Goal: Check status: Check status

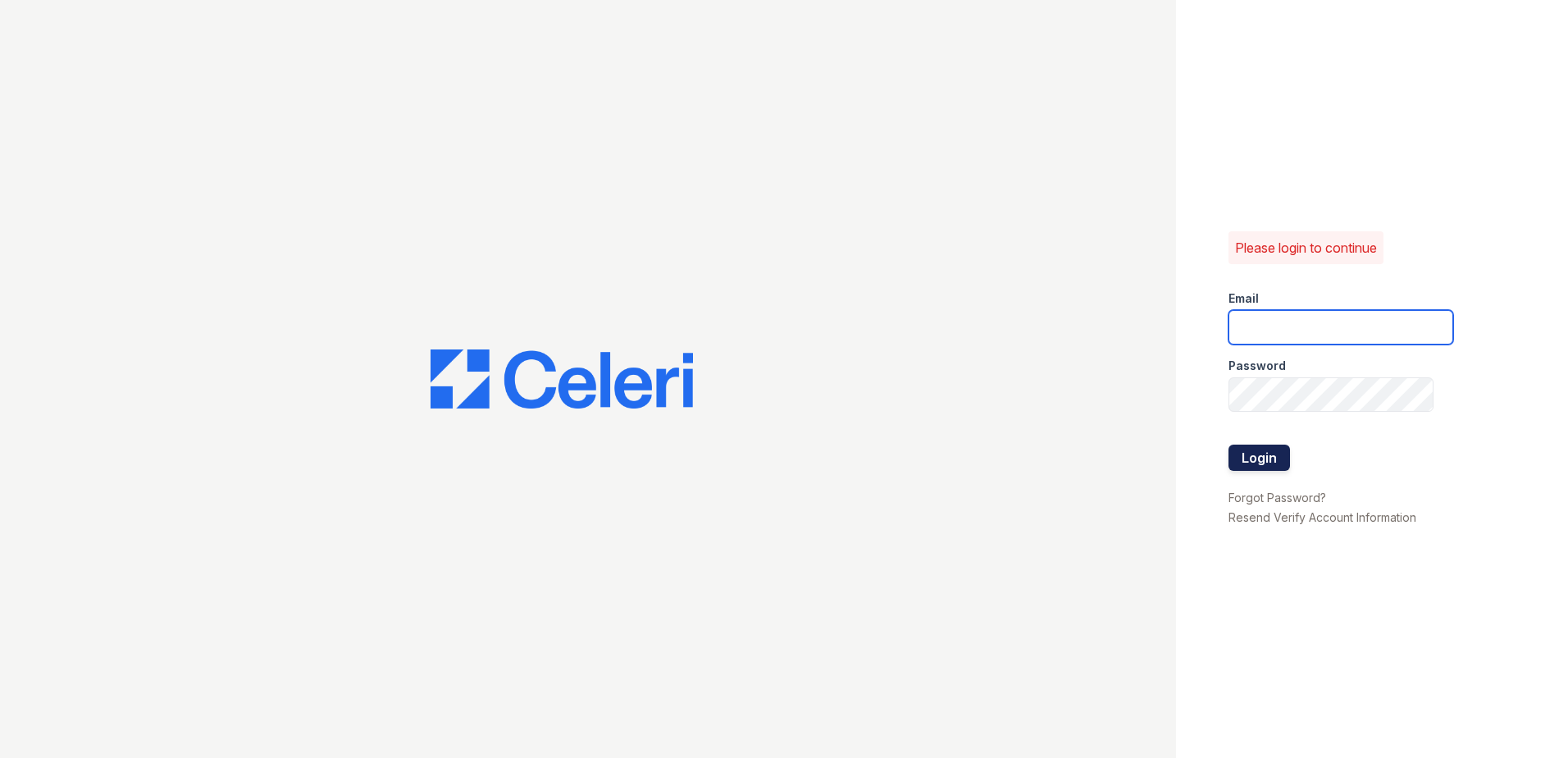
type input "renewwhitemarsh@trinity-pm.com"
click at [1276, 467] on button "Login" at bounding box center [1259, 457] width 62 height 26
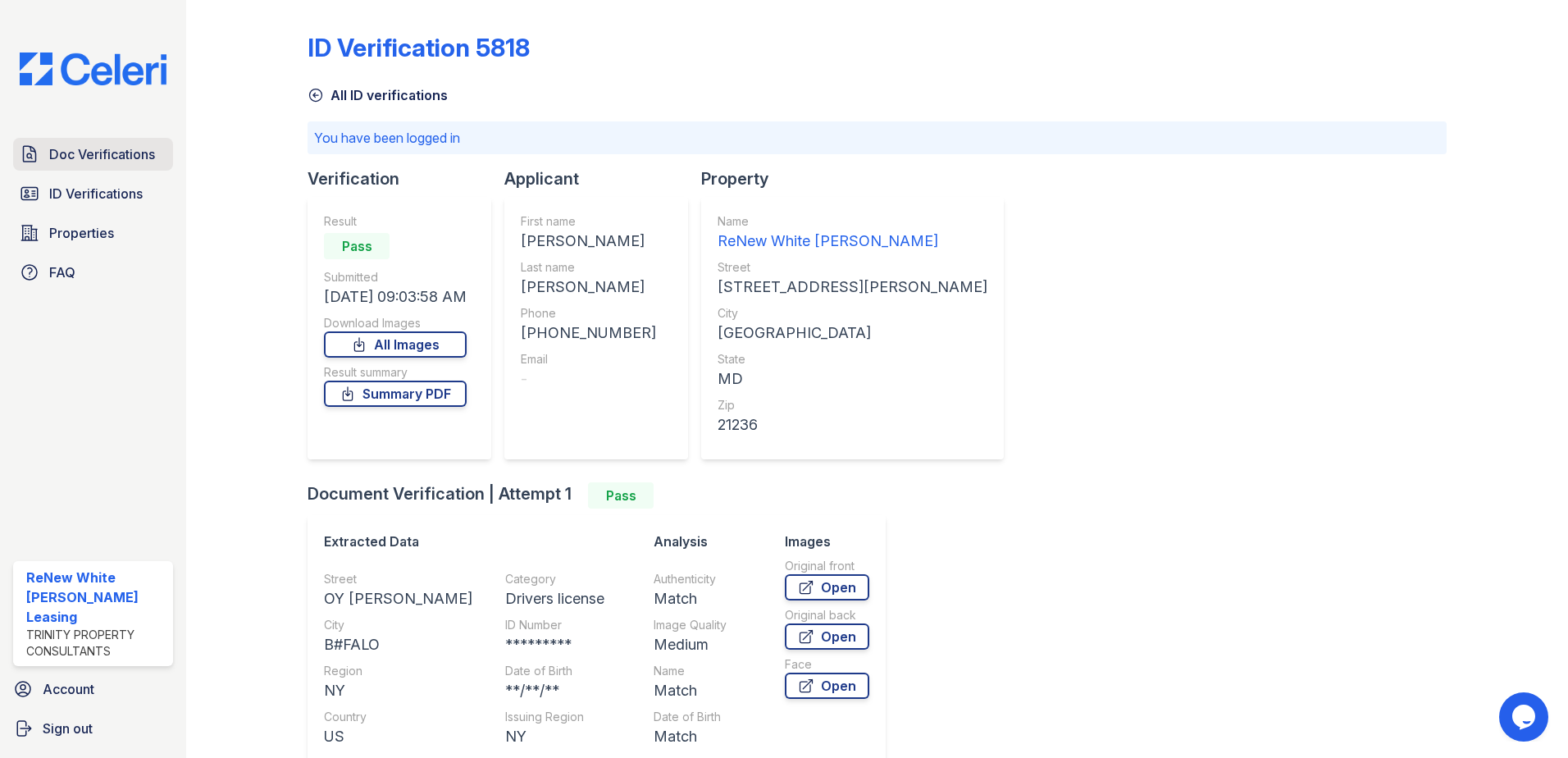
click at [57, 154] on span "Doc Verifications" at bounding box center [102, 154] width 106 height 20
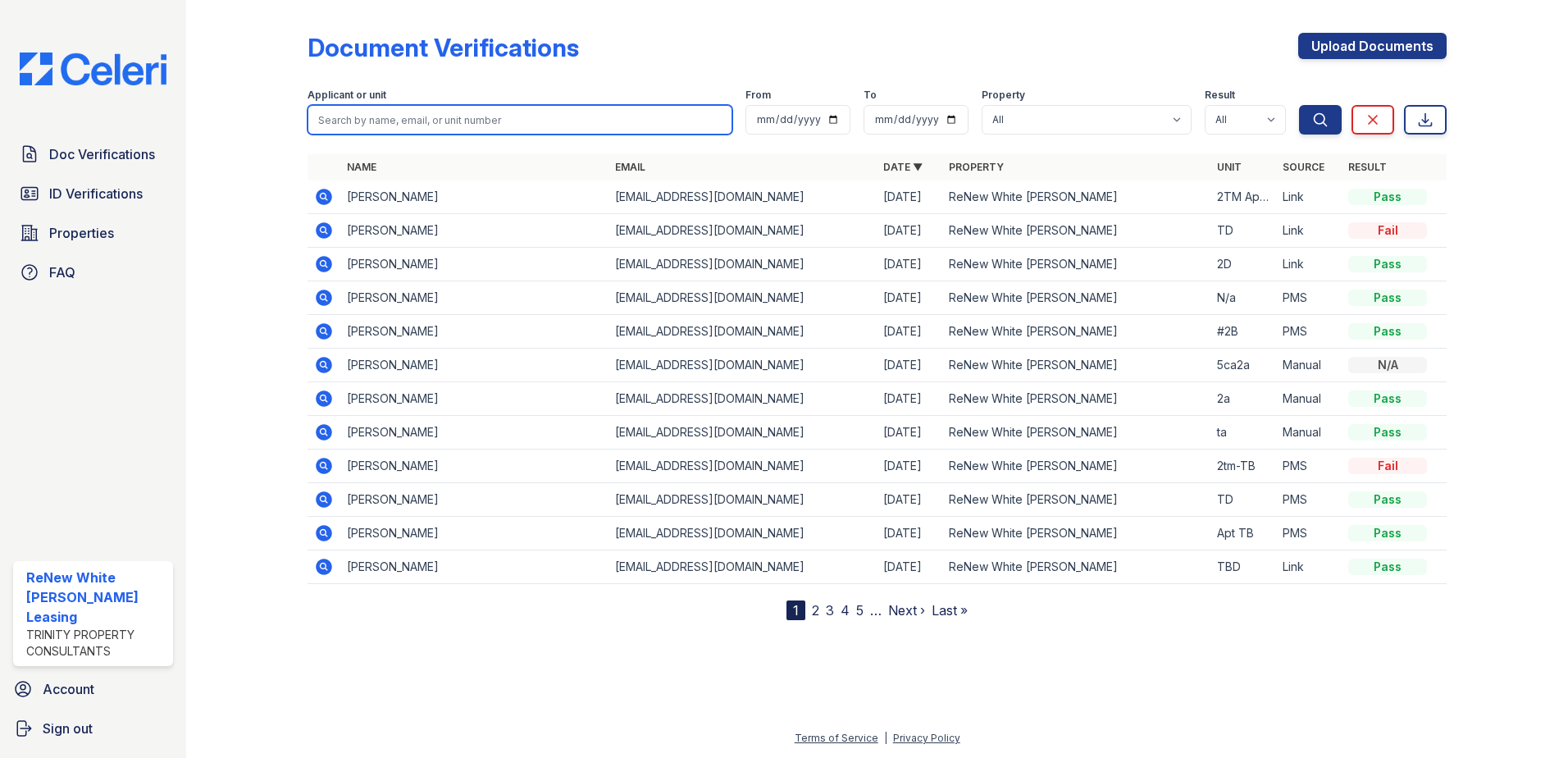
click at [468, 132] on input "search" at bounding box center [520, 119] width 425 height 29
type input "mya"
click at [1299, 105] on button "Search" at bounding box center [1320, 119] width 43 height 29
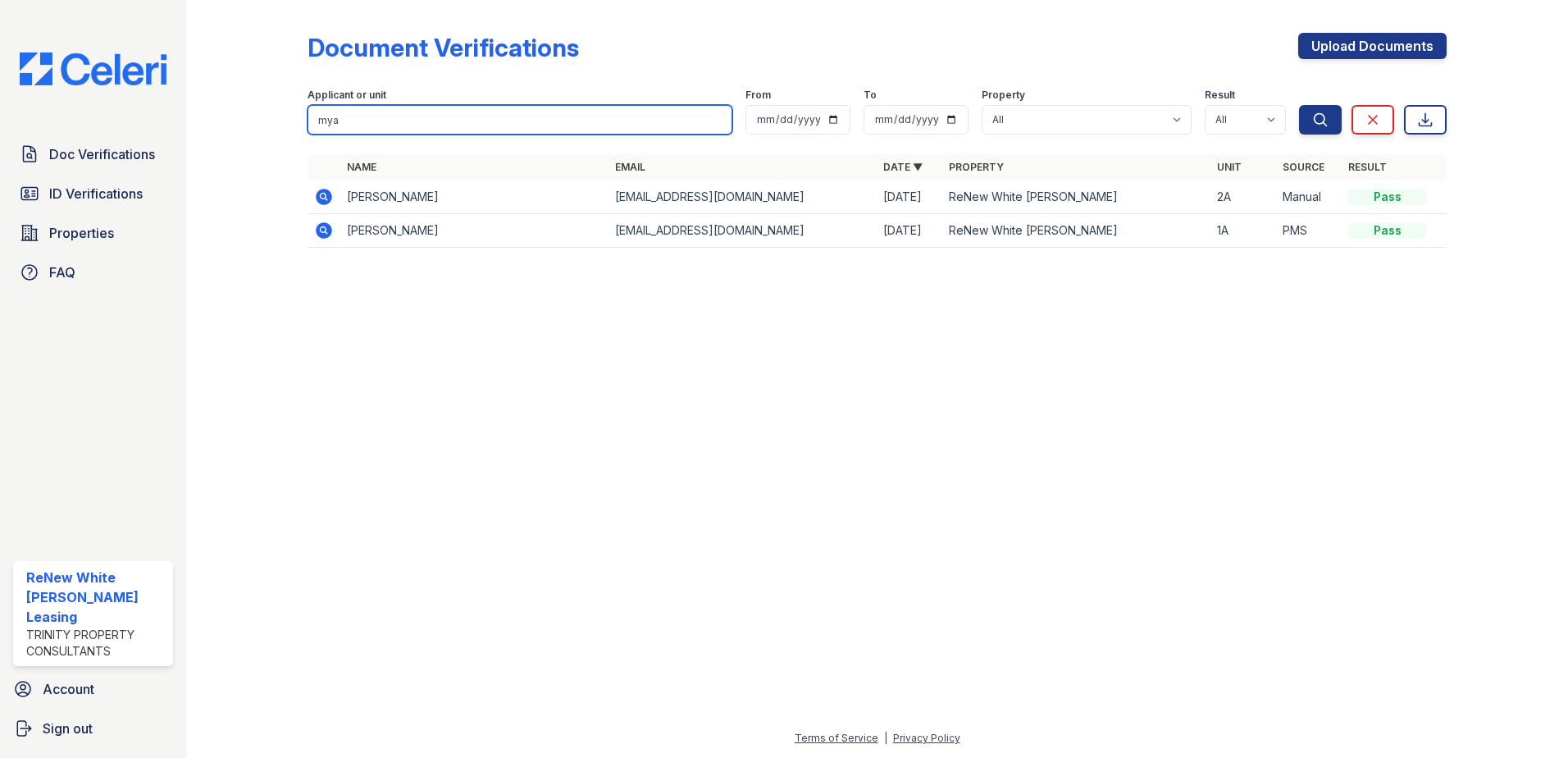
drag, startPoint x: 361, startPoint y: 116, endPoint x: 258, endPoint y: 121, distance: 103.1
click at [258, 121] on div "Document Verifications Upload Documents Filter Applicant or unit mya From To Pr…" at bounding box center [877, 145] width 1329 height 291
type input "hawkins"
click at [1299, 105] on button "Search" at bounding box center [1320, 119] width 43 height 29
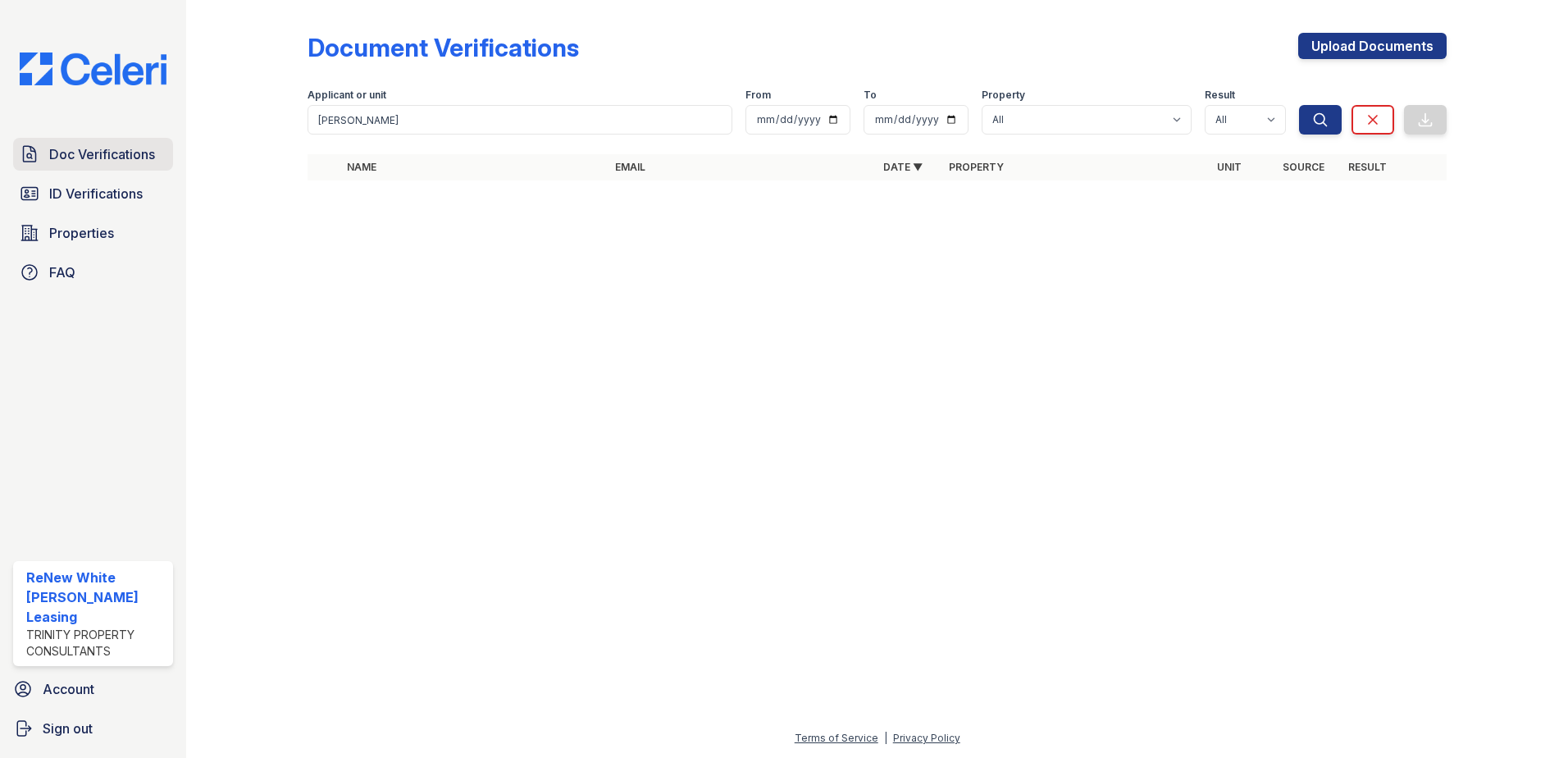
click at [105, 162] on span "Doc Verifications" at bounding box center [102, 154] width 106 height 20
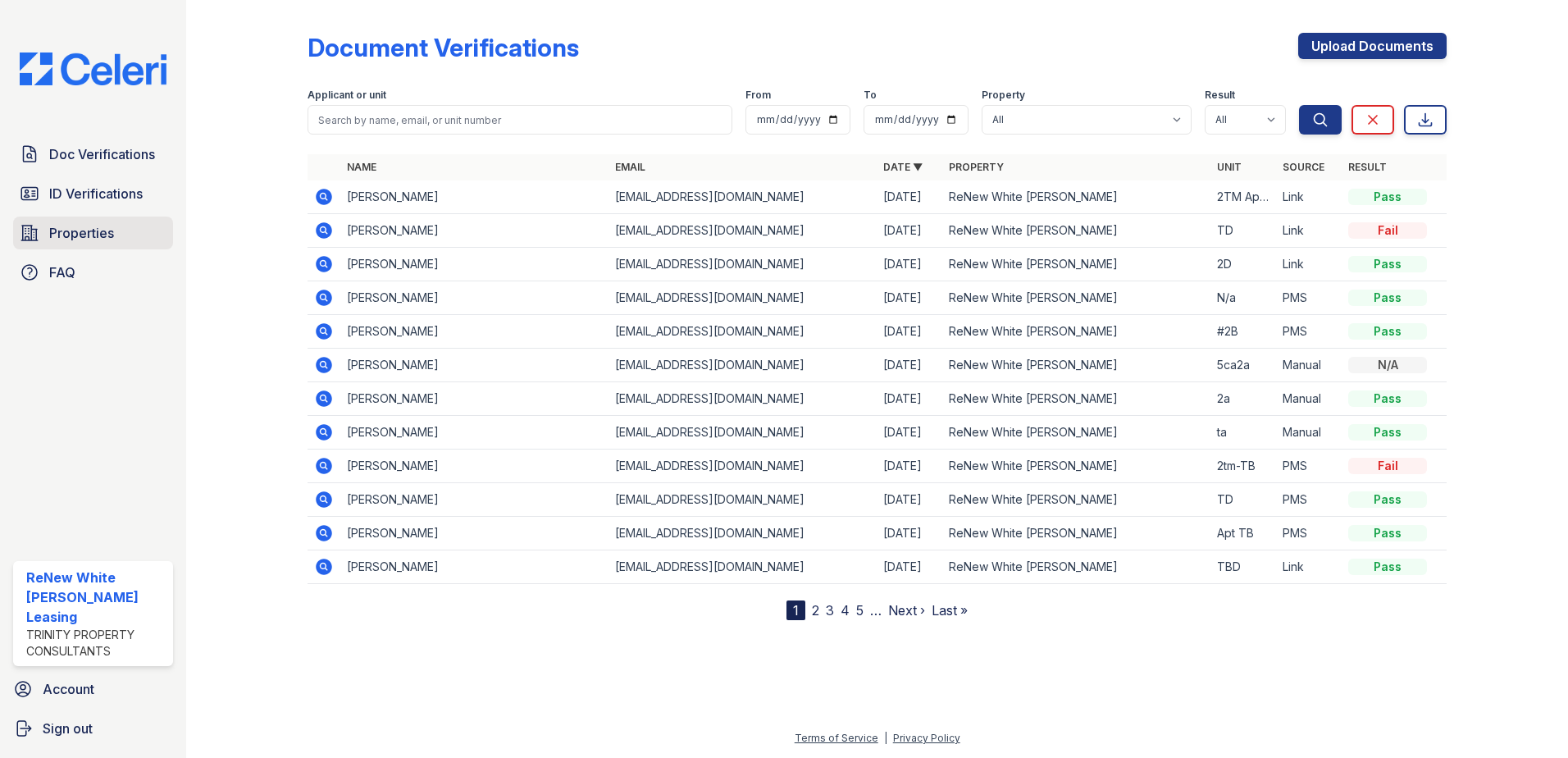
click at [73, 233] on span "Properties" at bounding box center [81, 233] width 65 height 20
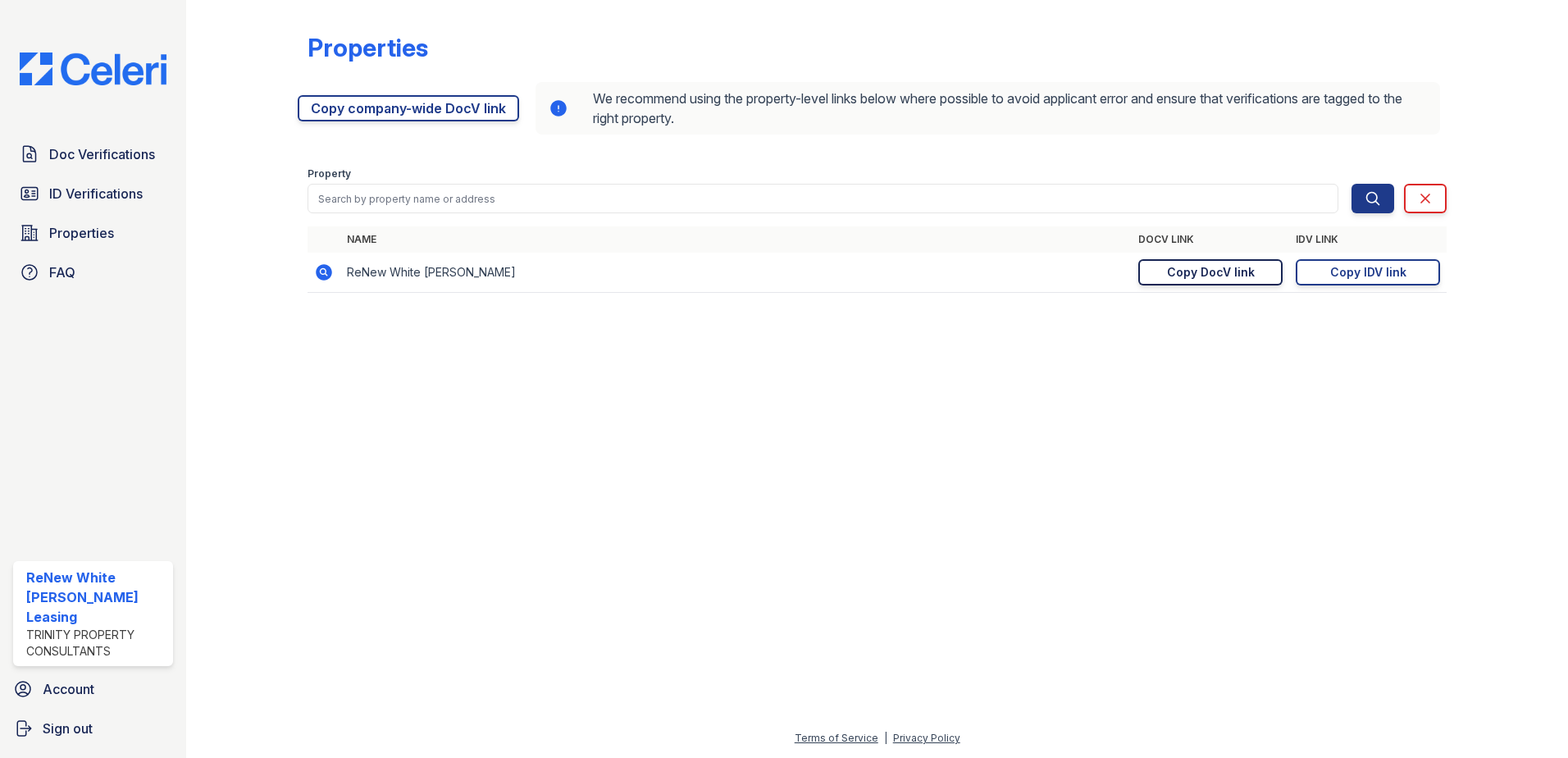
click at [1166, 270] on link "Copy DocV link Copy link" at bounding box center [1210, 272] width 144 height 26
click at [114, 164] on span "Doc Verifications" at bounding box center [102, 154] width 106 height 20
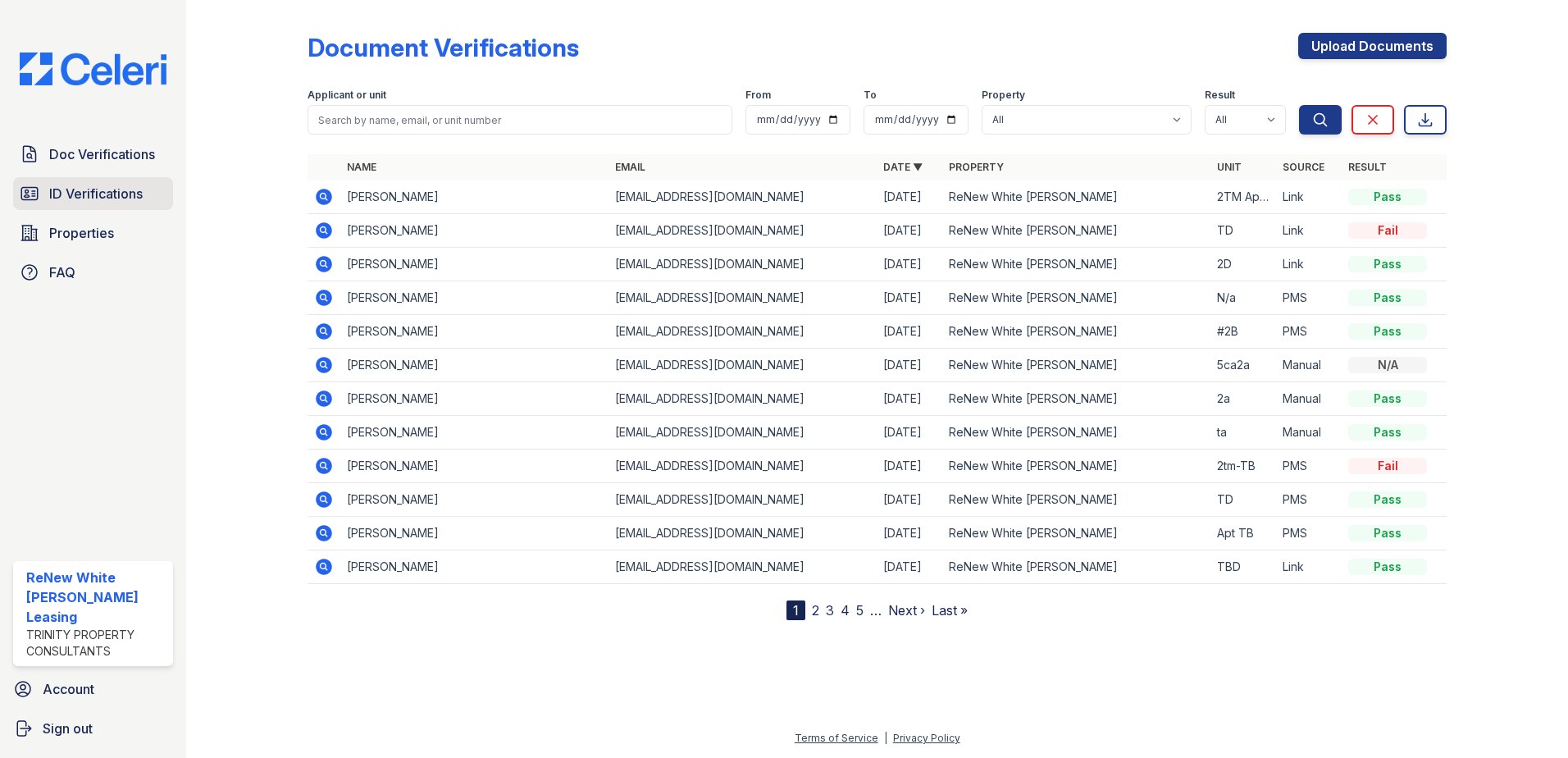
click at [115, 194] on span "ID Verifications" at bounding box center [96, 194] width 94 height 20
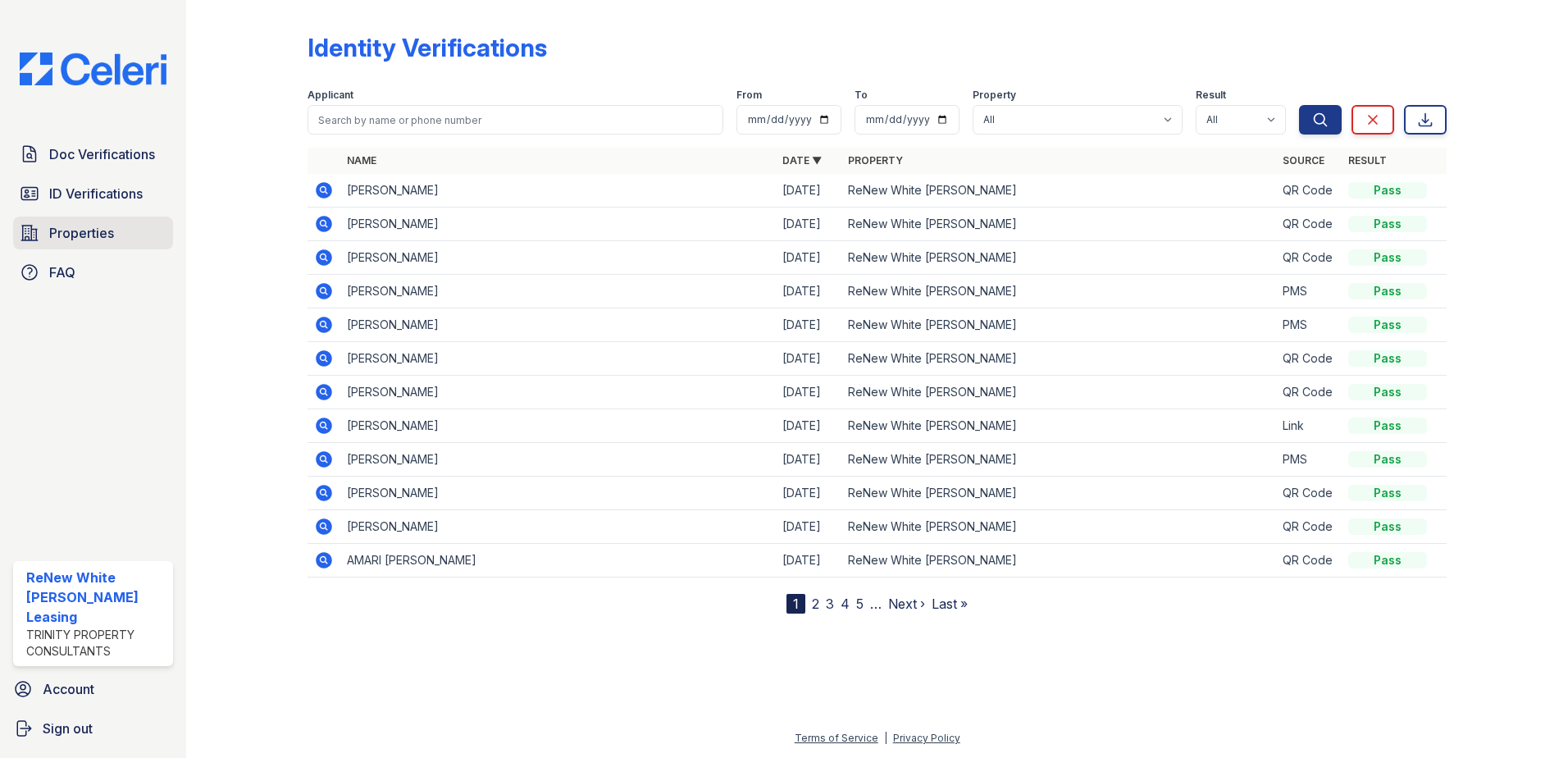
click at [97, 230] on span "Properties" at bounding box center [81, 233] width 65 height 20
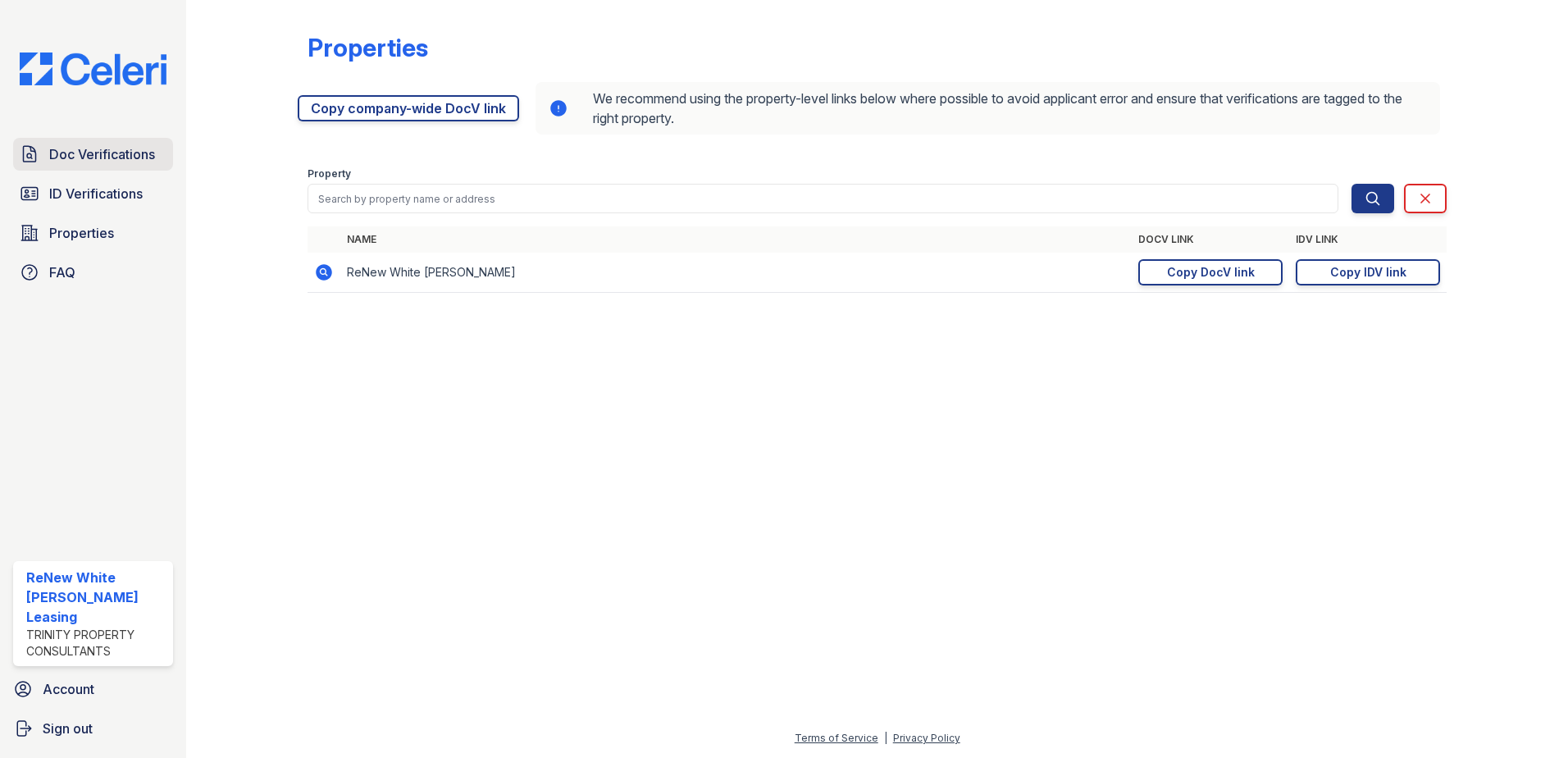
click at [88, 157] on span "Doc Verifications" at bounding box center [102, 154] width 106 height 20
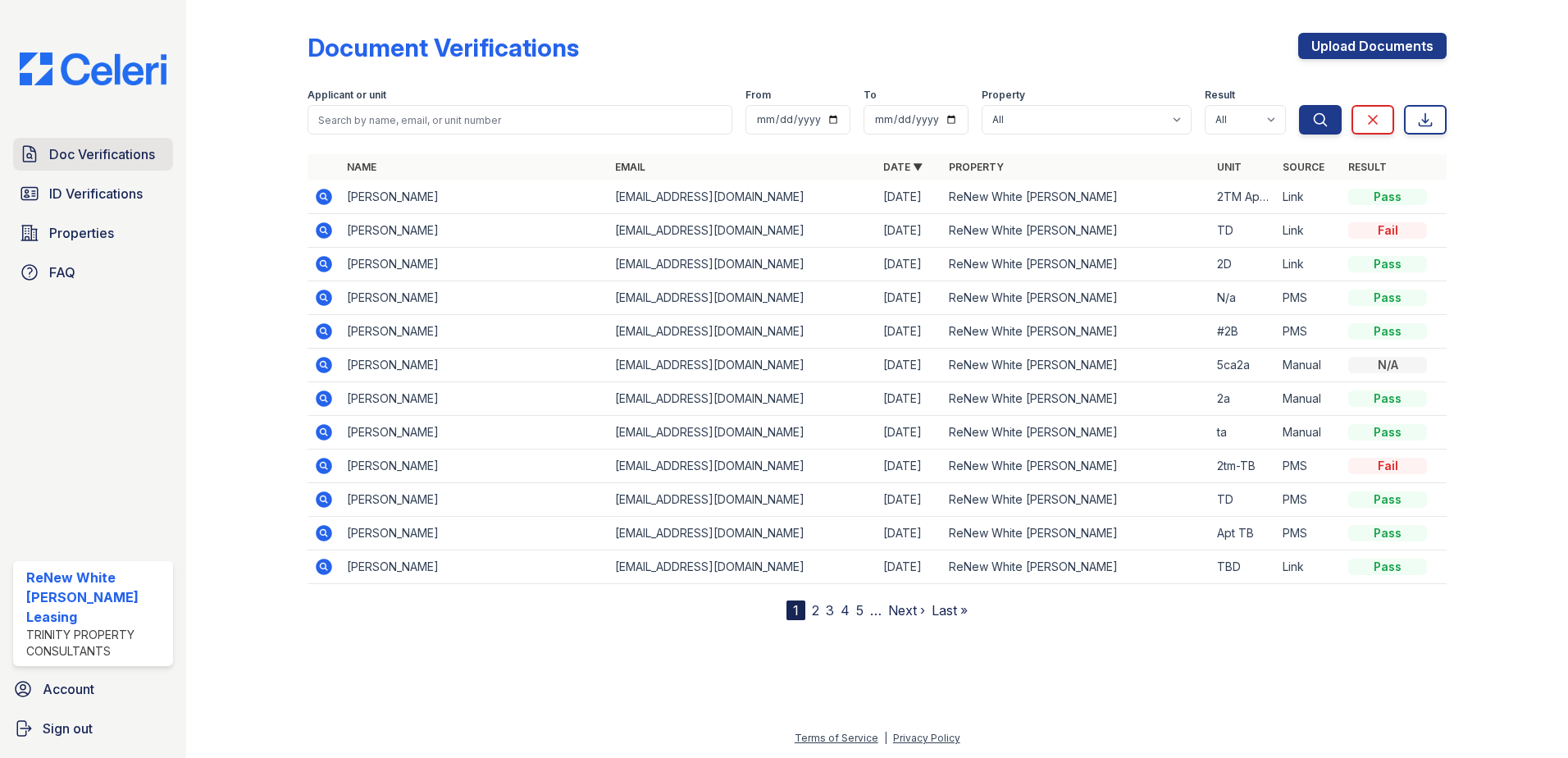
click at [48, 153] on link "Doc Verifications" at bounding box center [92, 155] width 160 height 33
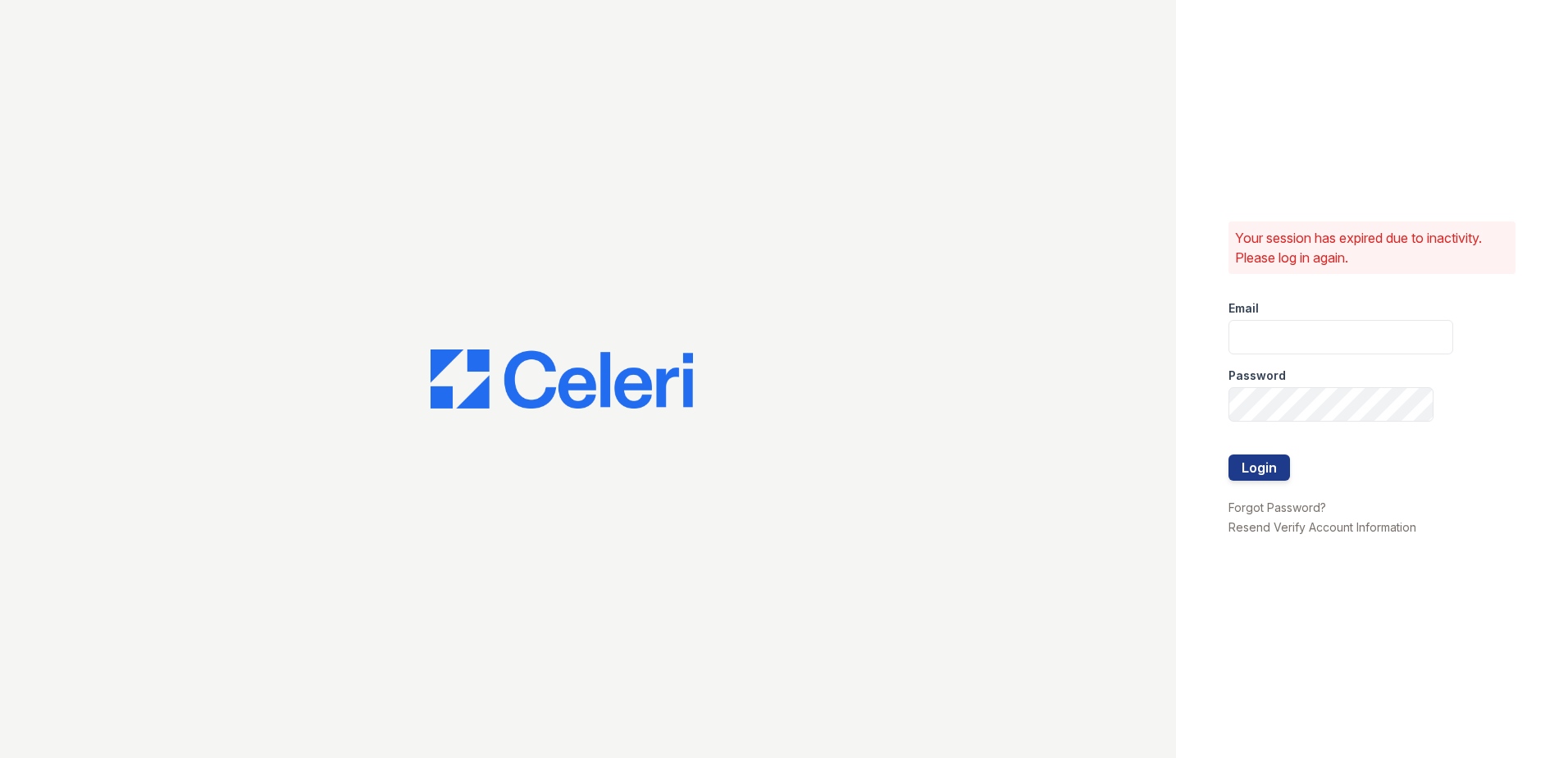
type input "renewwhitemarsh@trinity-pm.com"
click at [1252, 465] on button "Login" at bounding box center [1259, 467] width 62 height 26
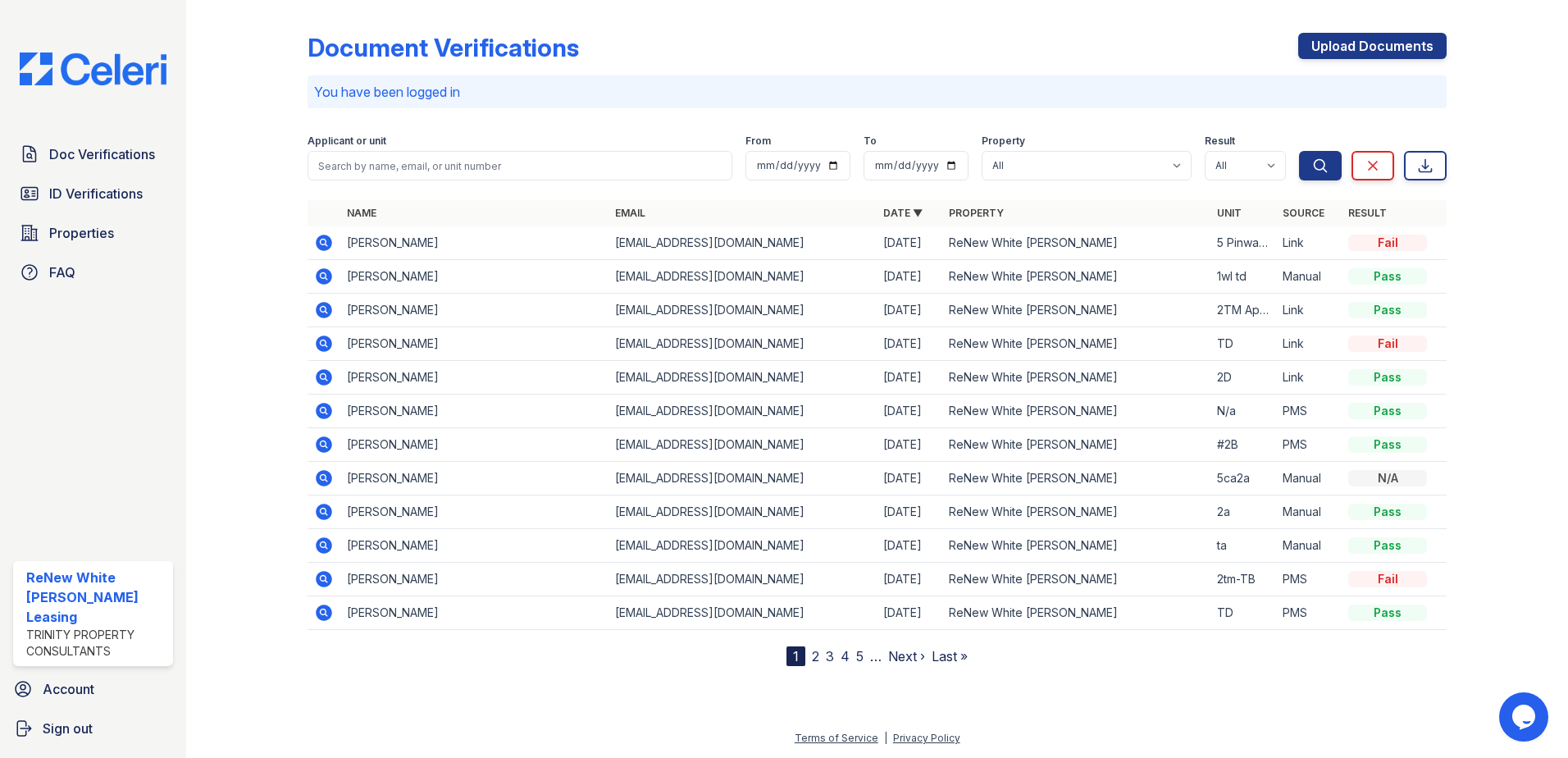
click at [324, 343] on icon at bounding box center [323, 343] width 4 height 4
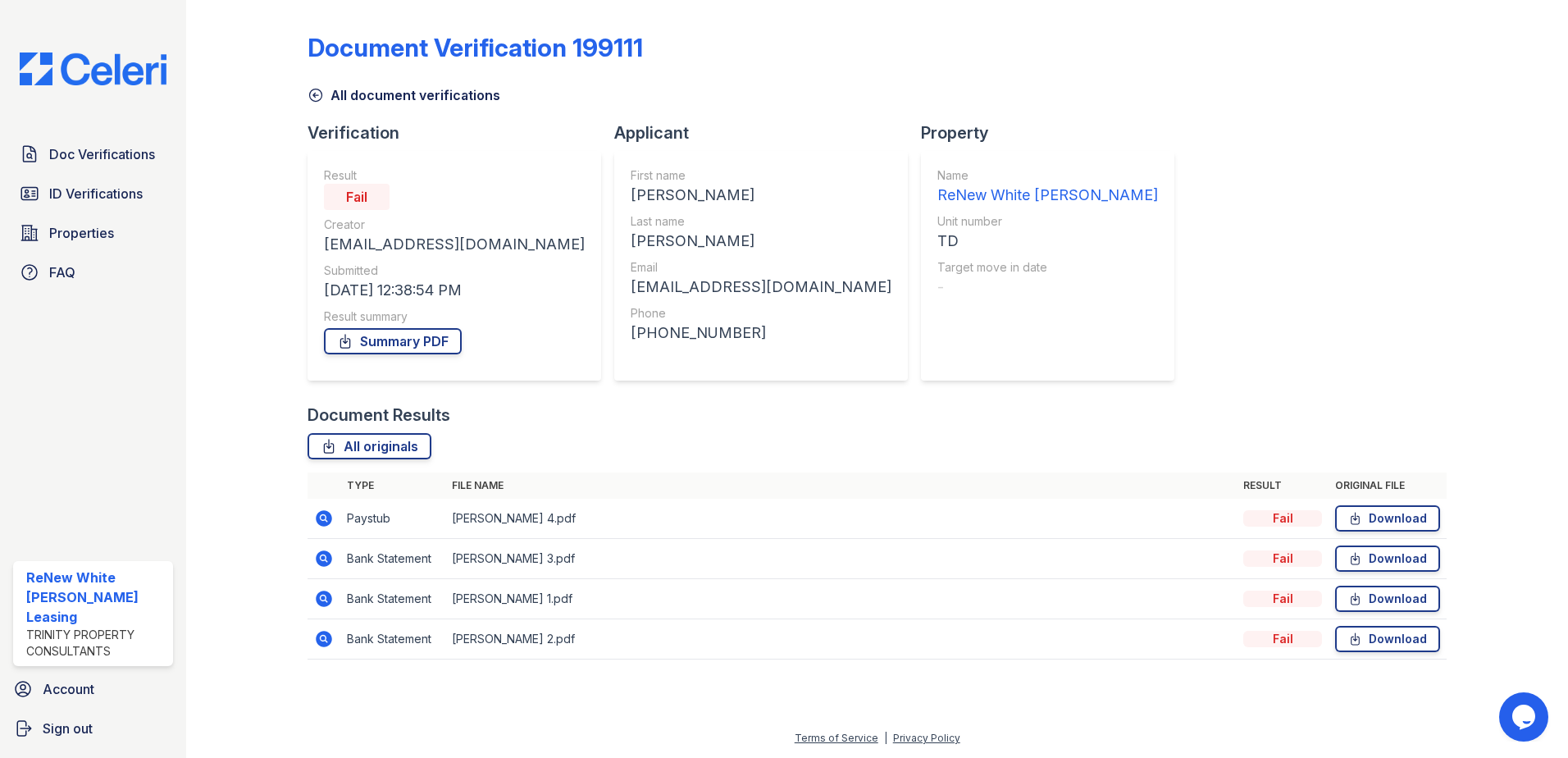
click at [315, 527] on icon at bounding box center [324, 518] width 20 height 20
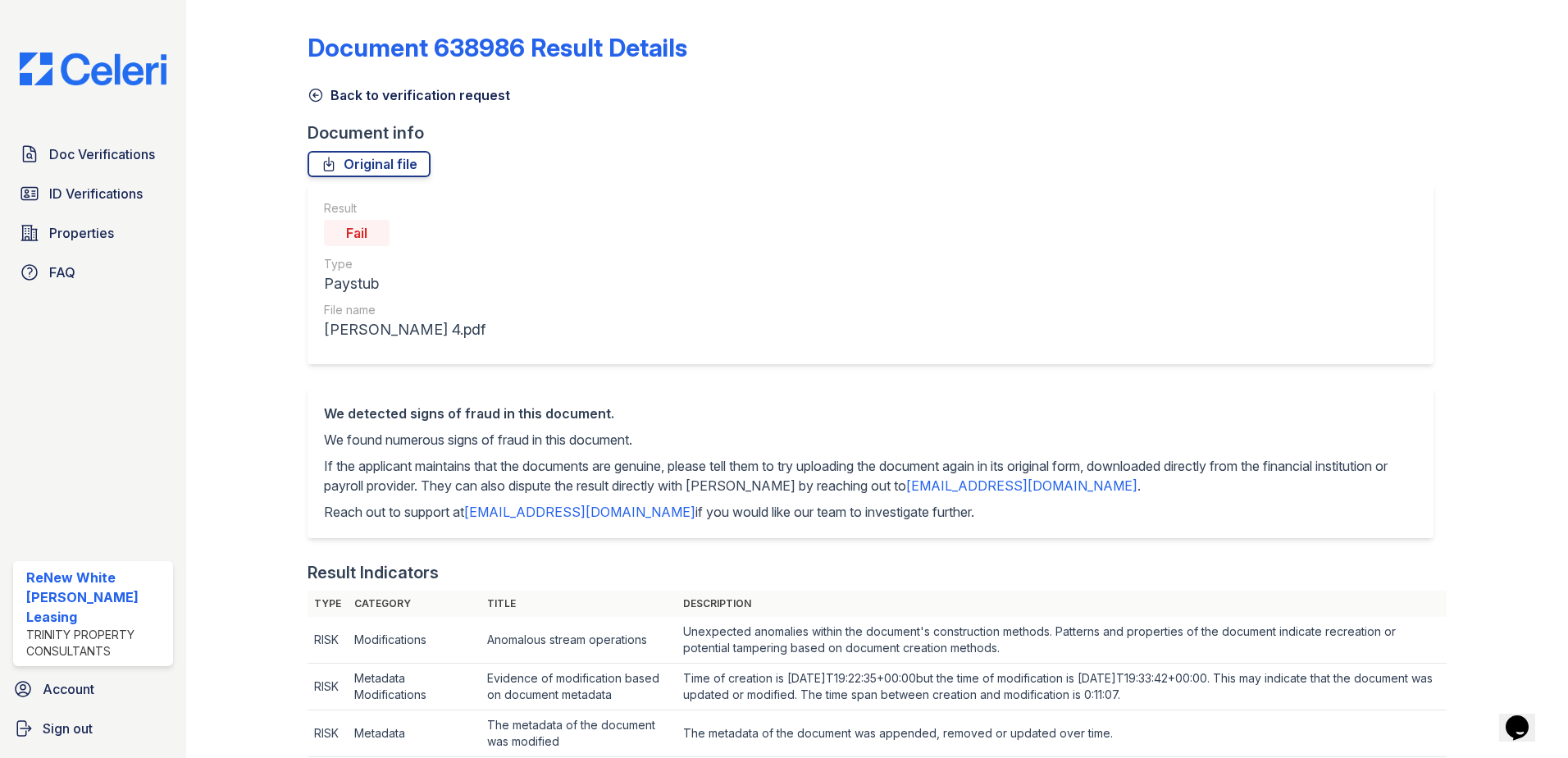
click at [313, 94] on icon at bounding box center [316, 95] width 13 height 13
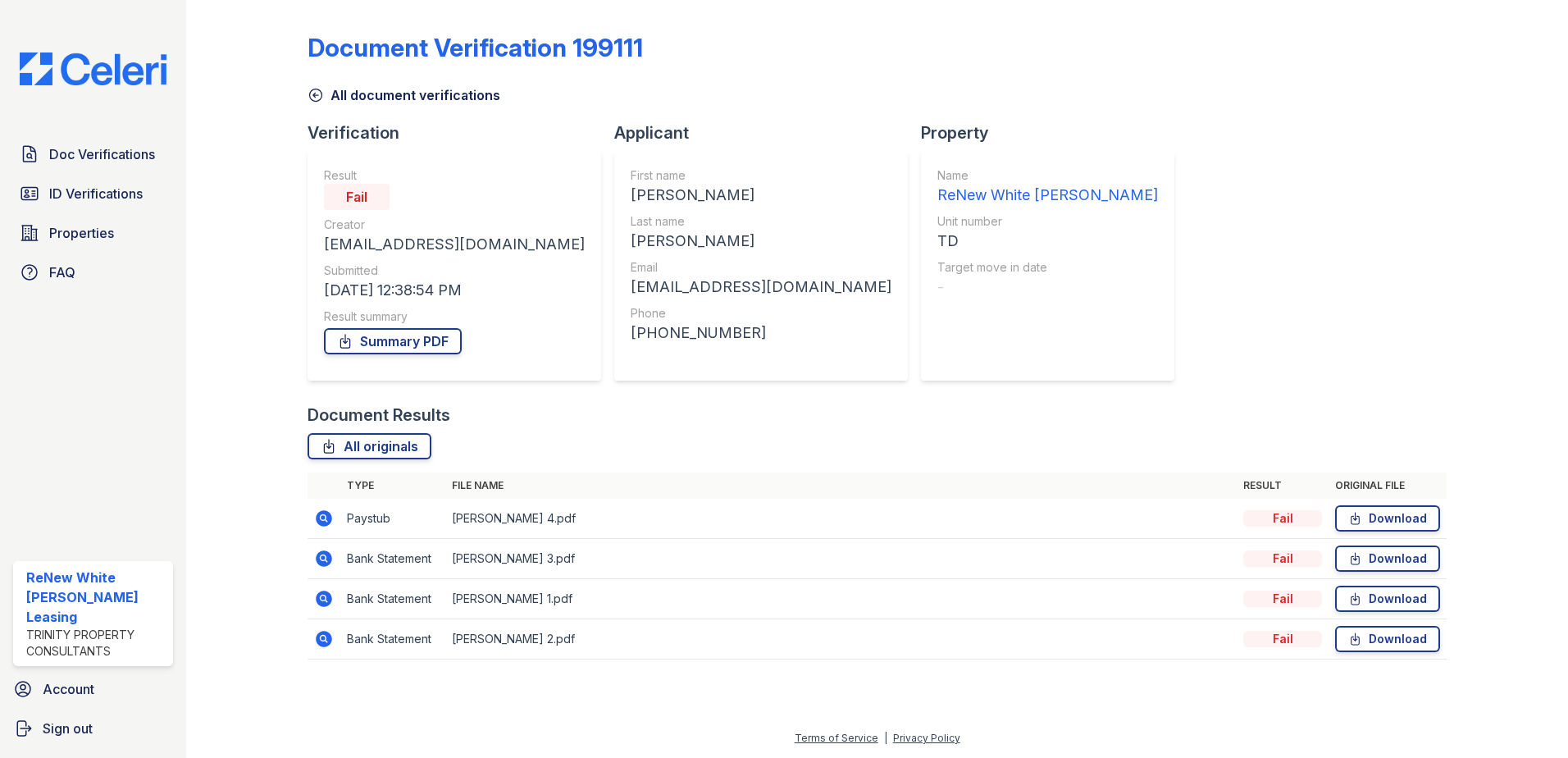
click at [321, 554] on icon at bounding box center [324, 558] width 17 height 17
click at [95, 160] on span "Doc Verifications" at bounding box center [102, 154] width 106 height 20
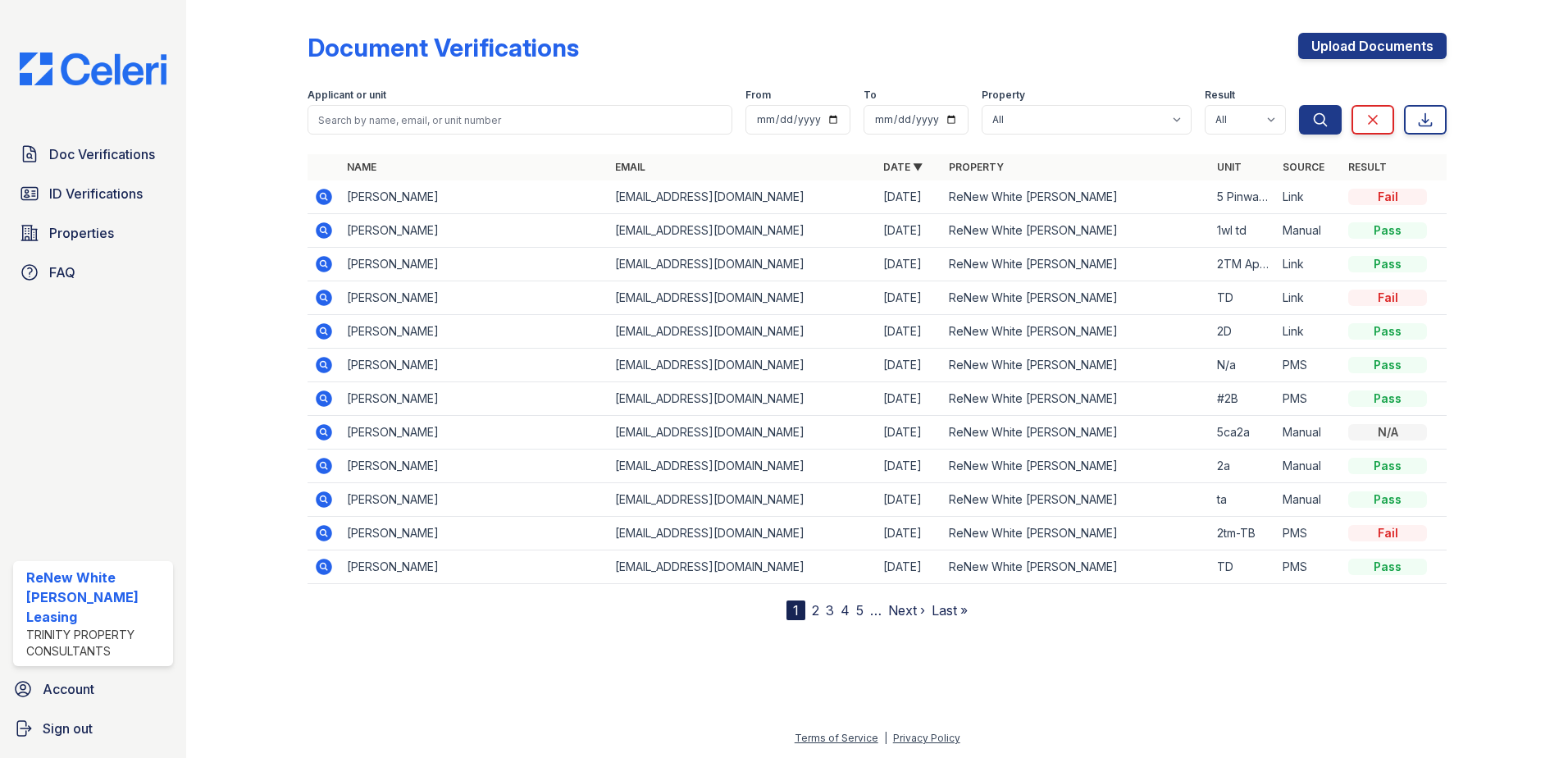
click at [321, 232] on icon at bounding box center [324, 230] width 17 height 17
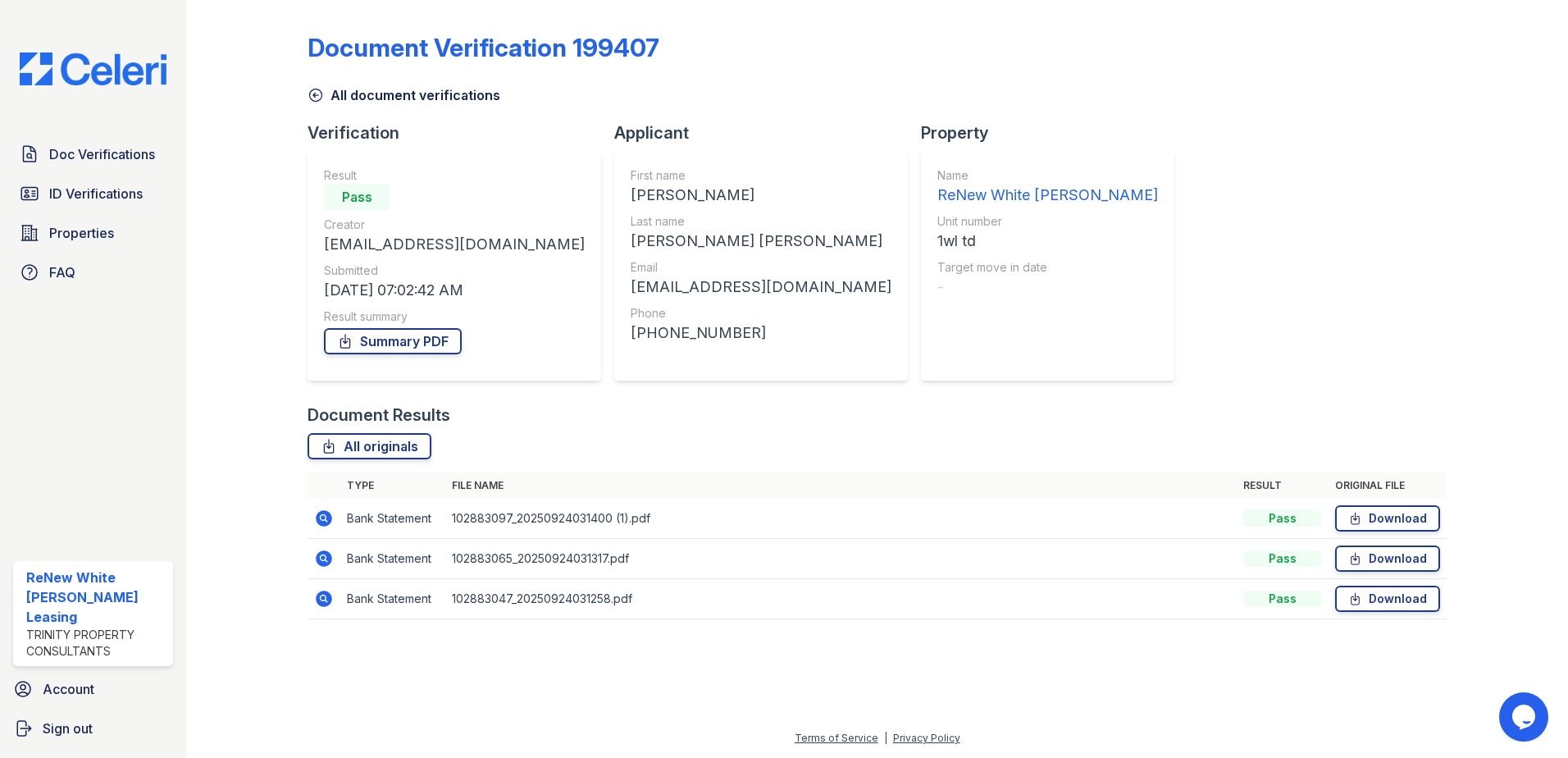
click at [320, 514] on icon at bounding box center [324, 518] width 17 height 17
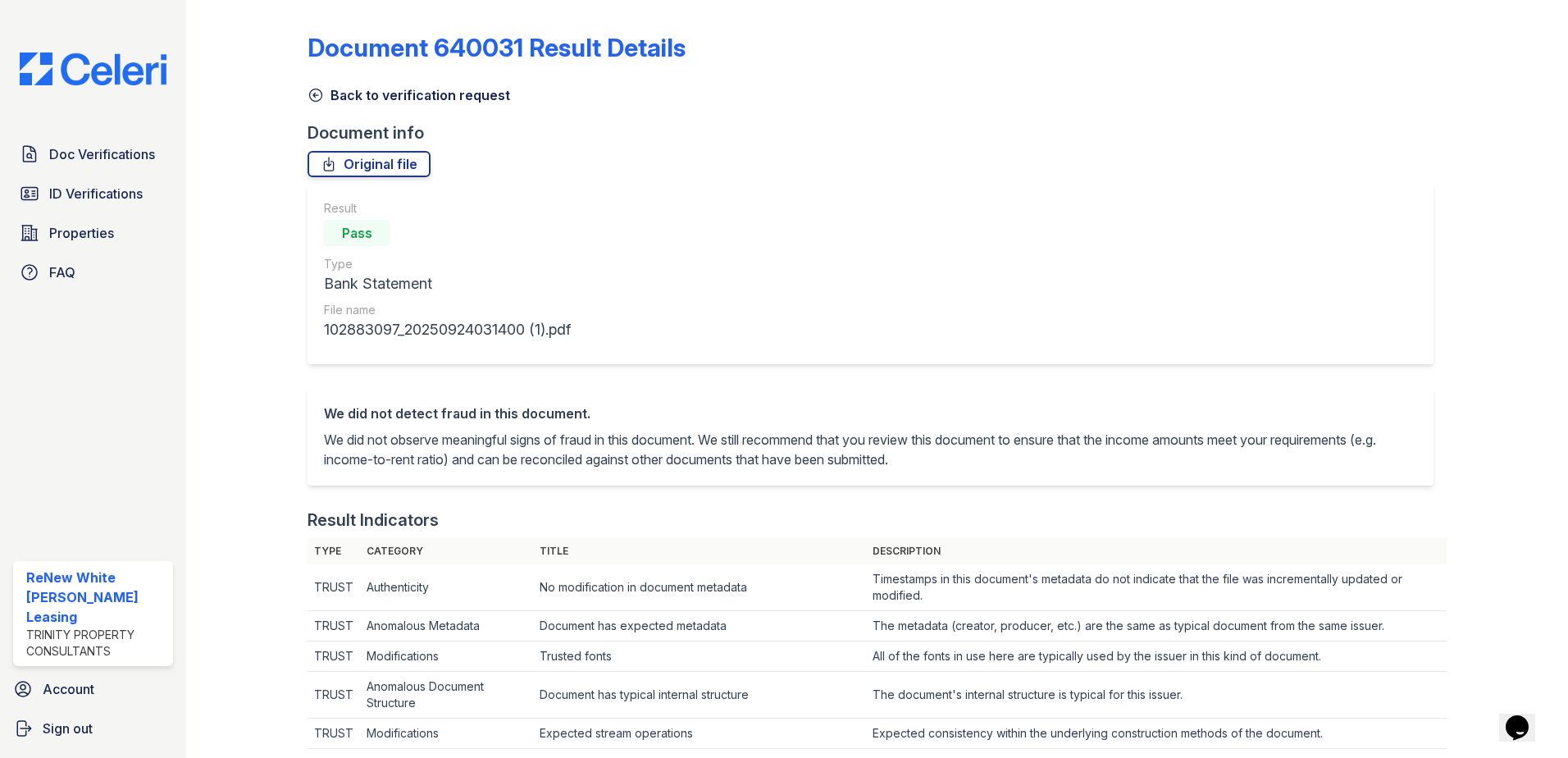
click at [317, 98] on icon at bounding box center [315, 95] width 17 height 17
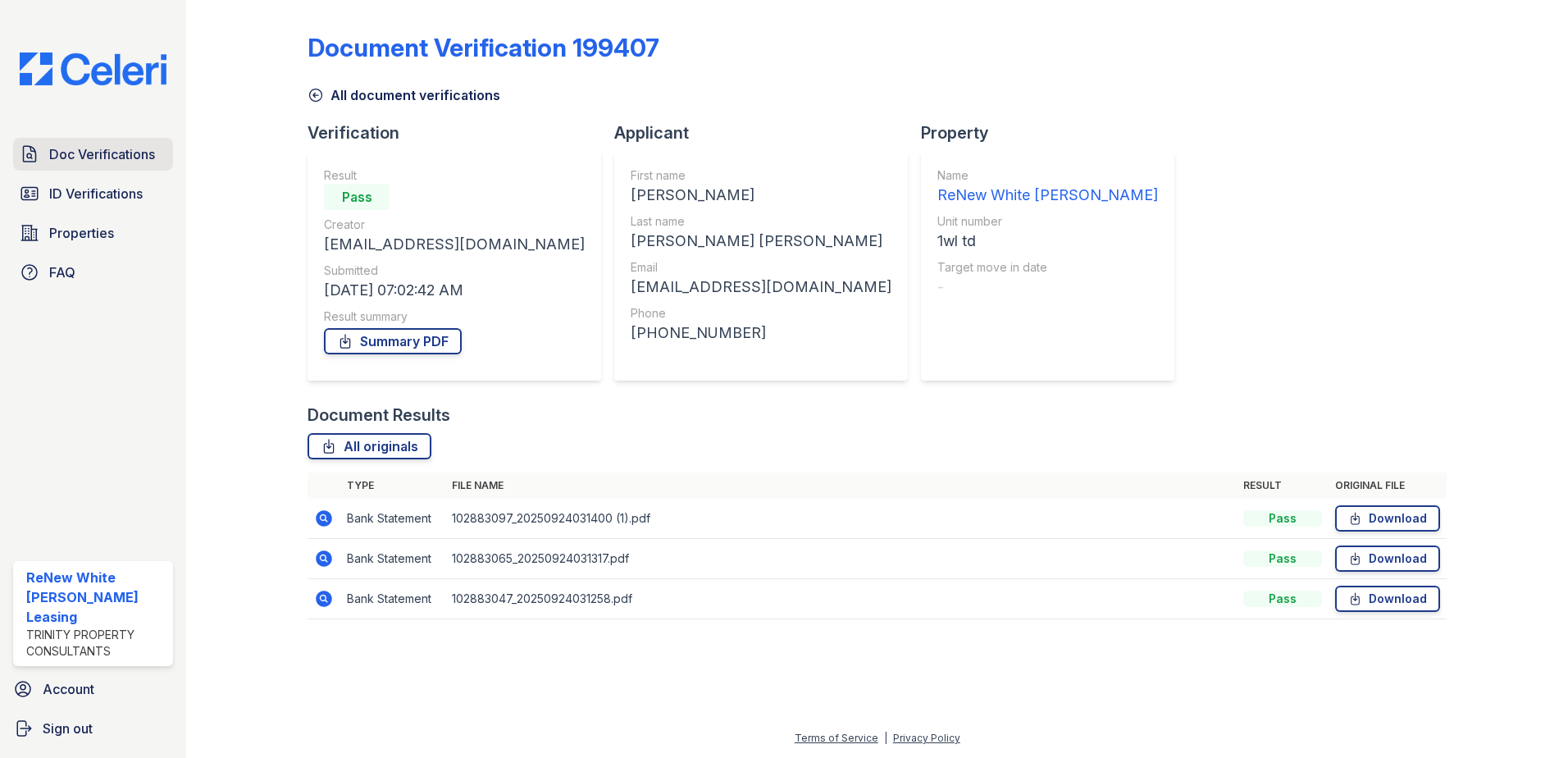
click at [117, 142] on link "Doc Verifications" at bounding box center [92, 155] width 160 height 33
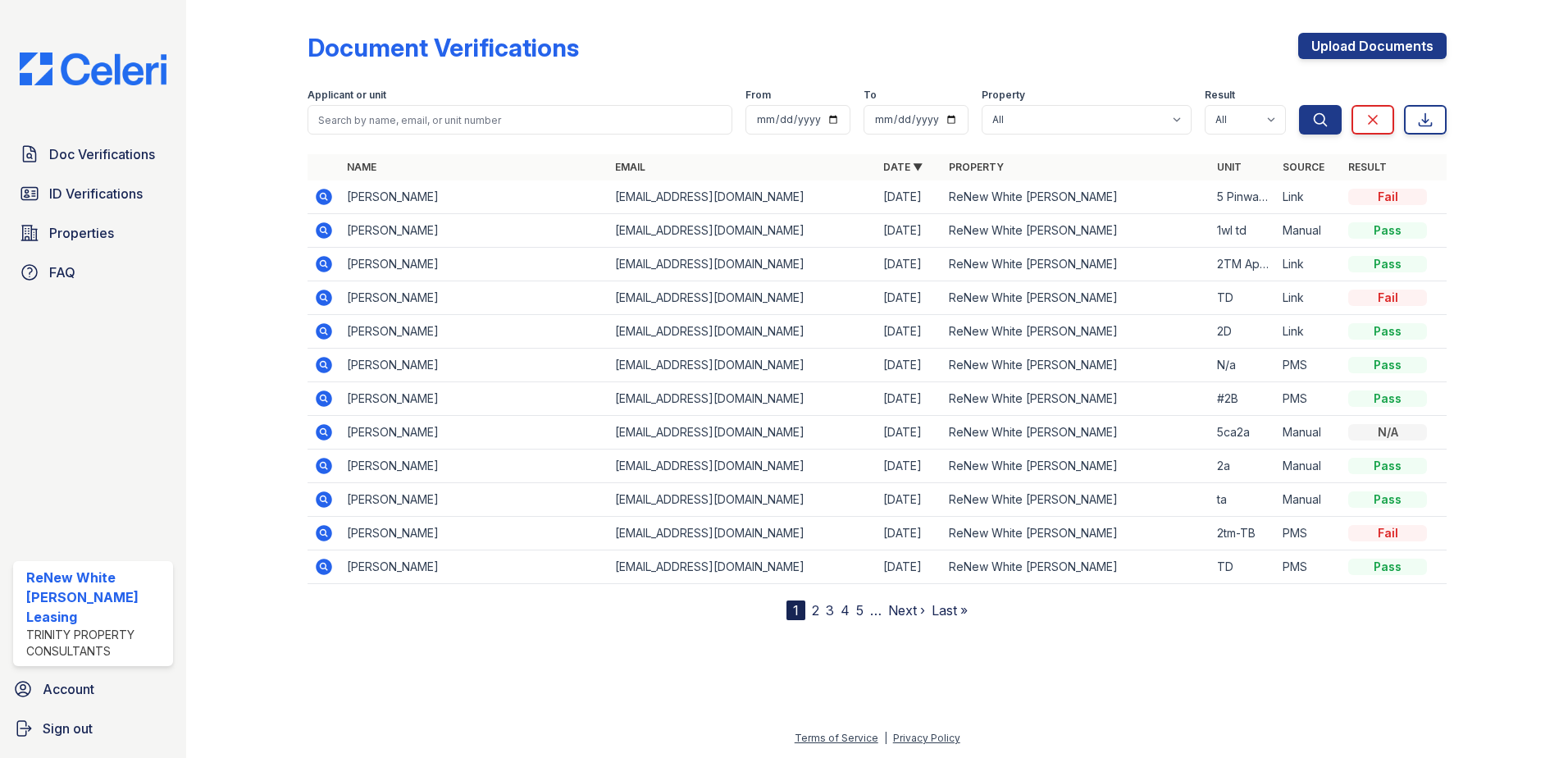
click at [323, 534] on icon at bounding box center [324, 534] width 20 height 20
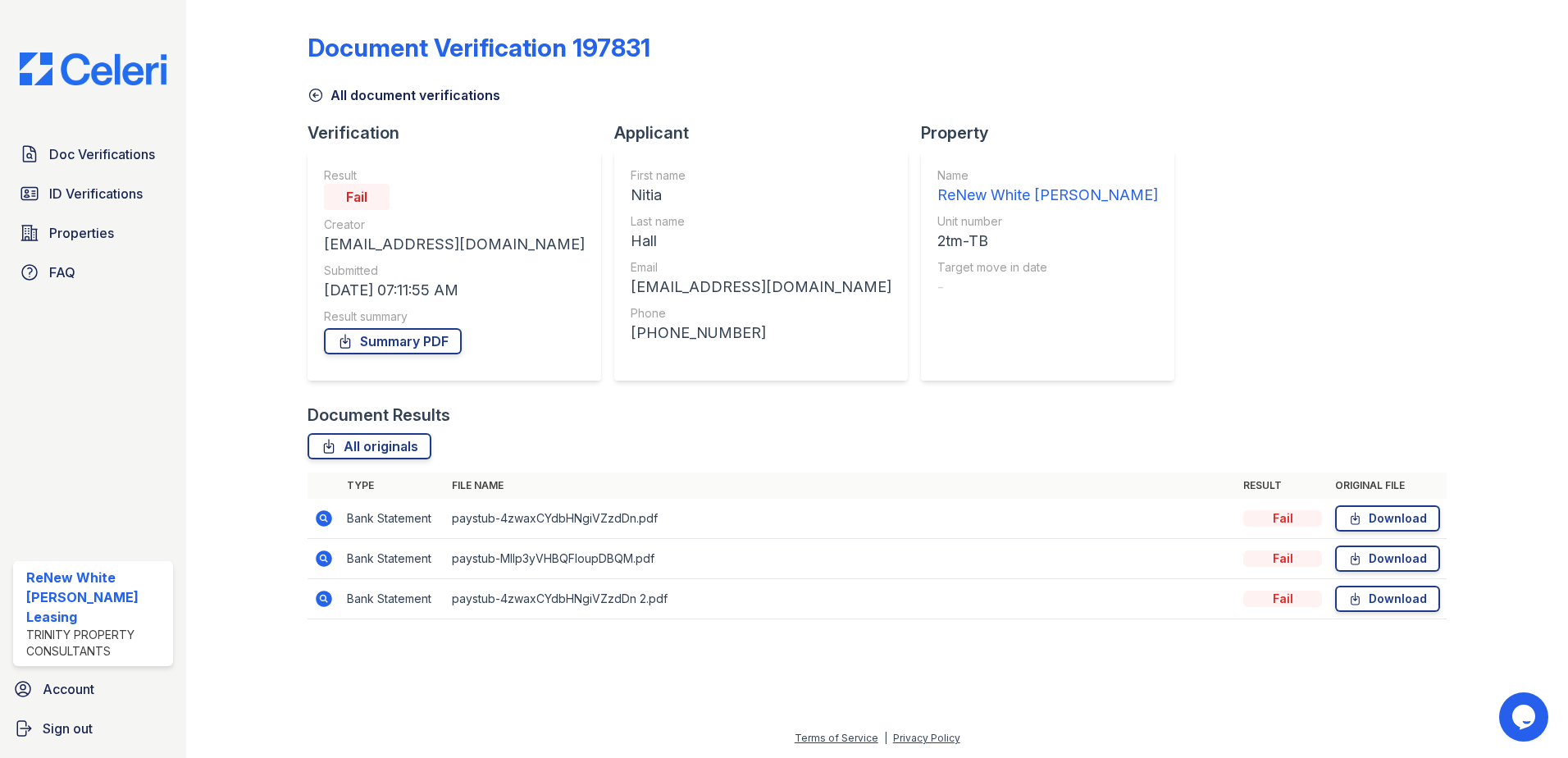
click at [322, 518] on icon at bounding box center [323, 517] width 4 height 4
